Goal: Task Accomplishment & Management: Use online tool/utility

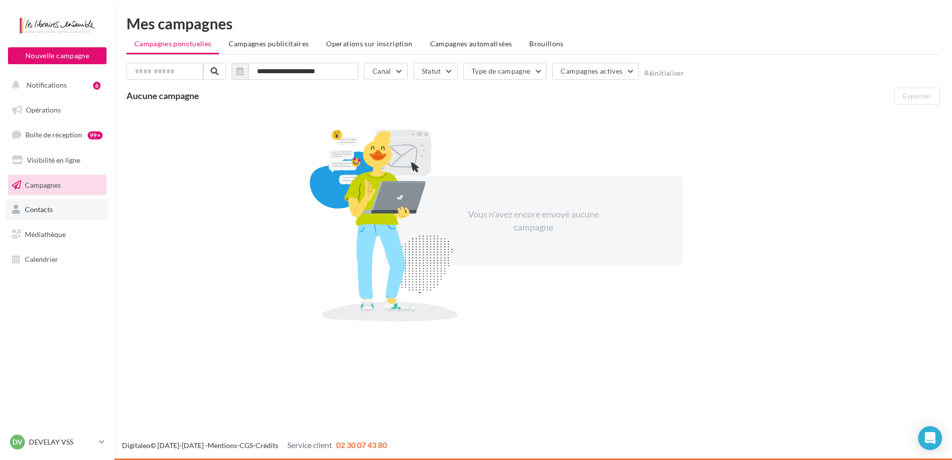
click at [66, 200] on link "Contacts" at bounding box center [57, 209] width 103 height 21
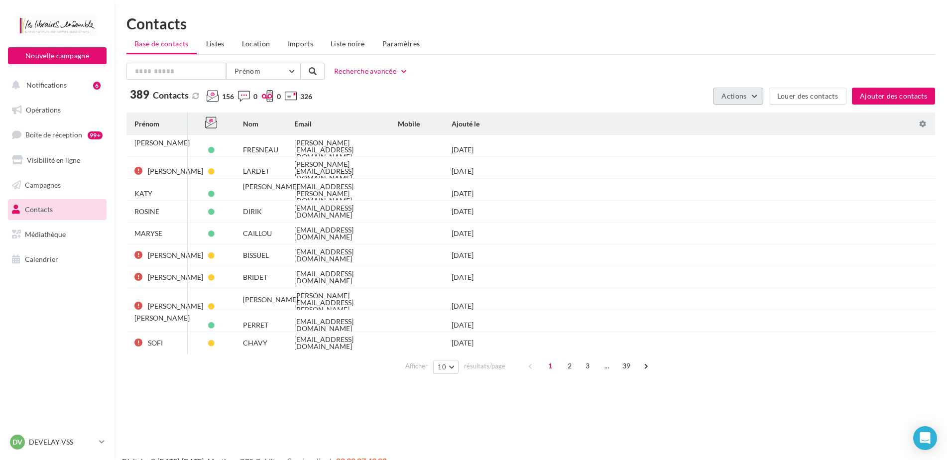
click at [761, 90] on button "Actions" at bounding box center [738, 96] width 50 height 17
click at [711, 109] on button "Exporter la base" at bounding box center [713, 120] width 100 height 26
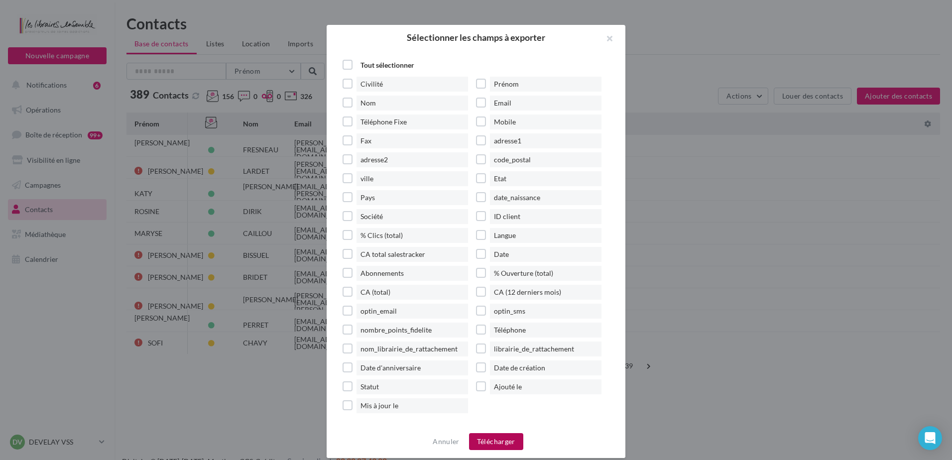
click at [483, 438] on button "Télécharger" at bounding box center [496, 441] width 54 height 17
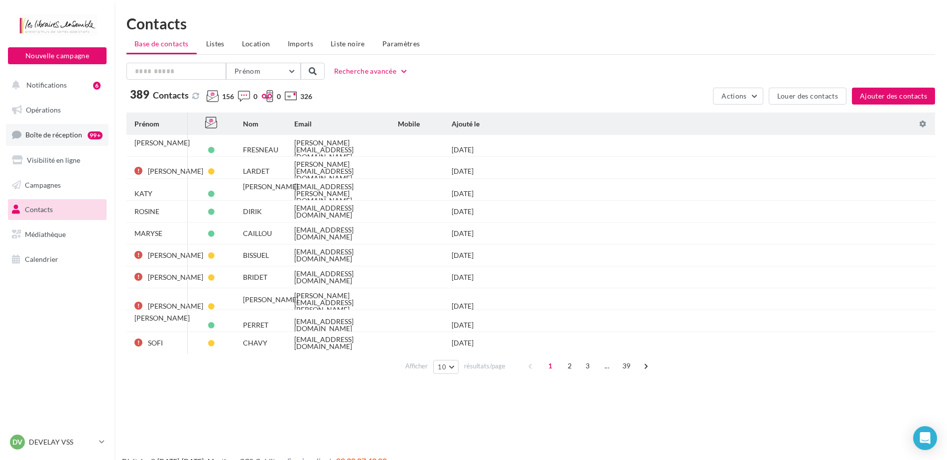
click at [58, 138] on span "Boîte de réception" at bounding box center [53, 134] width 57 height 8
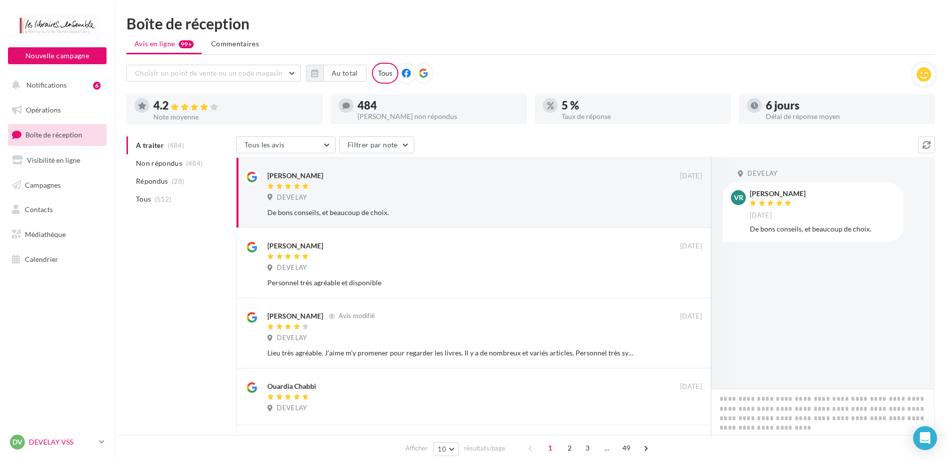
click at [91, 441] on p "DEVELAY VSS" at bounding box center [62, 442] width 66 height 10
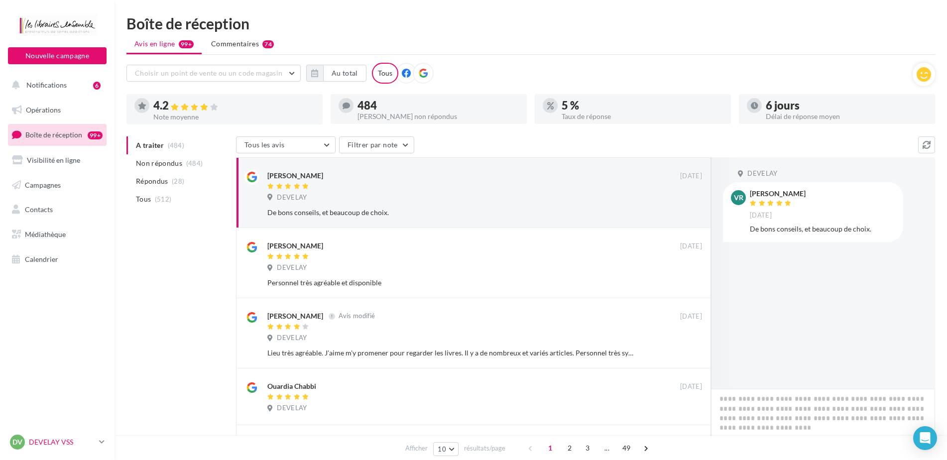
click at [90, 448] on div "DV [PERSON_NAME] VSS [PERSON_NAME].p" at bounding box center [52, 442] width 85 height 15
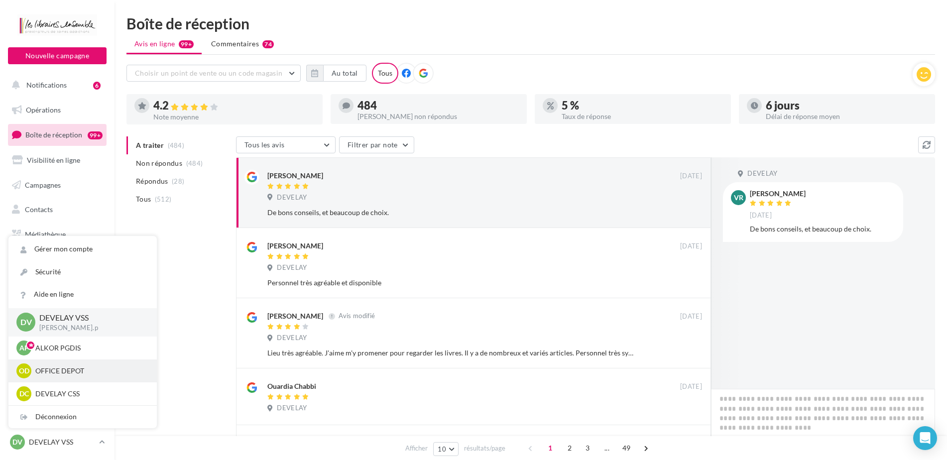
click at [89, 366] on p "OFFICE DEPOT" at bounding box center [89, 371] width 109 height 10
drag, startPoint x: 89, startPoint y: 366, endPoint x: 90, endPoint y: 357, distance: 9.0
click at [90, 357] on div "DV DEVELAY VSS agnes.p AP ALKOR PGDIS agnes.pecoul@pgdis.com OD OFFICE DEPOT 69…" at bounding box center [82, 356] width 148 height 97
click at [90, 357] on div "AP ALKOR PGDIS agnes.pecoul@pgdis.com" at bounding box center [82, 347] width 148 height 23
click at [82, 350] on p "ALKOR PGDIS" at bounding box center [89, 348] width 109 height 10
